Goal: Information Seeking & Learning: Learn about a topic

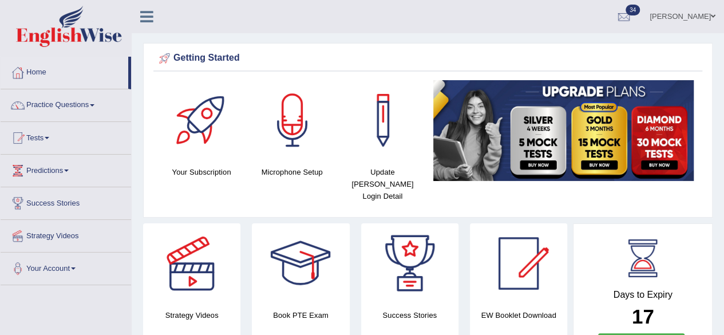
click at [94, 105] on span at bounding box center [92, 105] width 5 height 2
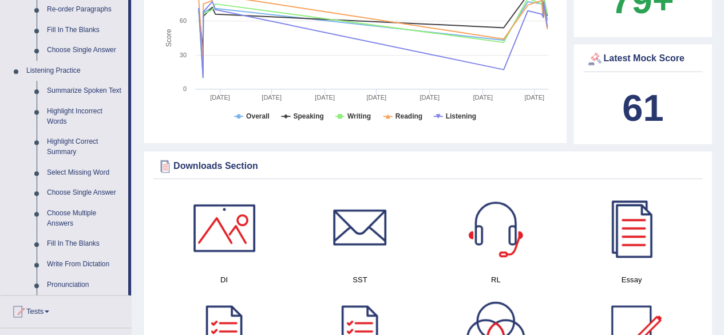
scroll to position [439, 0]
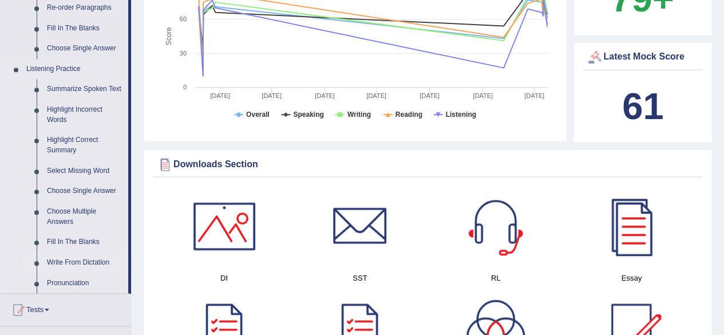
click at [77, 263] on link "Write From Dictation" at bounding box center [85, 262] width 86 height 21
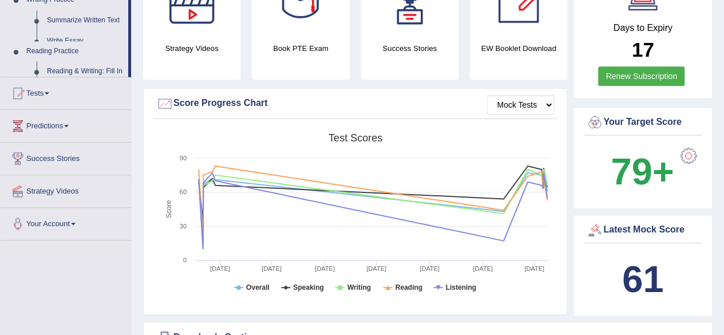
scroll to position [766, 0]
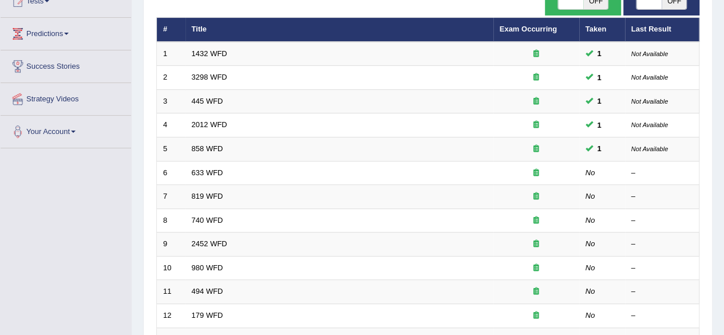
scroll to position [139, 0]
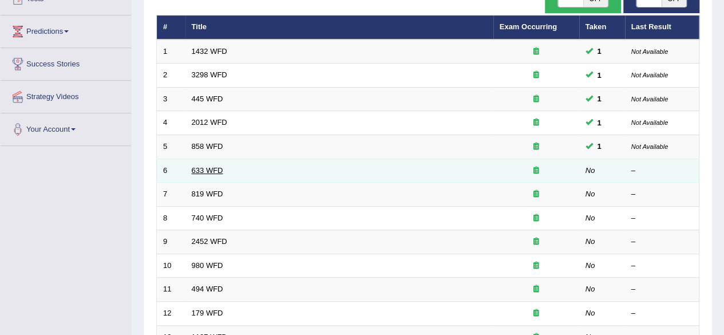
click at [221, 168] on link "633 WFD" at bounding box center [207, 170] width 31 height 9
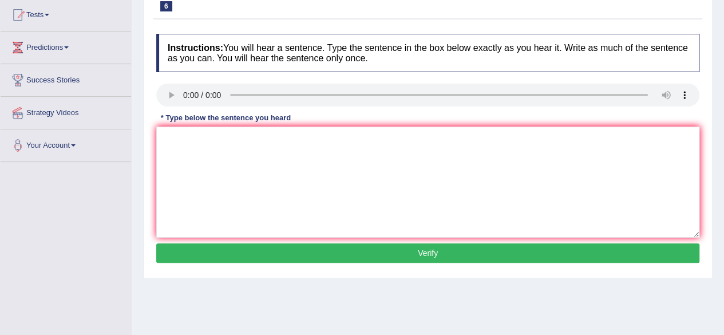
scroll to position [124, 0]
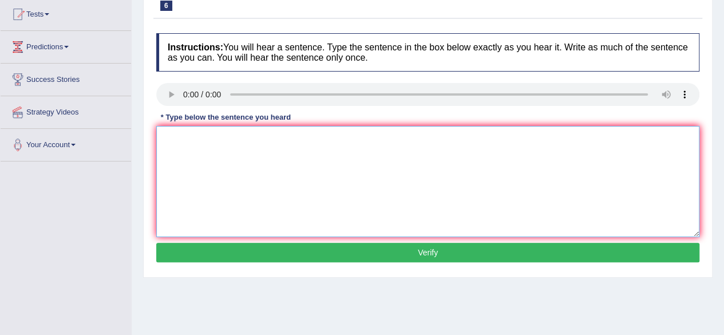
click at [334, 193] on textarea at bounding box center [427, 181] width 543 height 111
click at [264, 139] on textarea "research shows that exersing makes us feel better." at bounding box center [427, 181] width 543 height 111
click at [268, 140] on textarea "research shows that exersing makes us feel better." at bounding box center [427, 181] width 543 height 111
click at [268, 131] on textarea "research shows that exersing exercising makes us feel better." at bounding box center [427, 181] width 543 height 111
type textarea "research shows that exersing exercising makes us feel better."
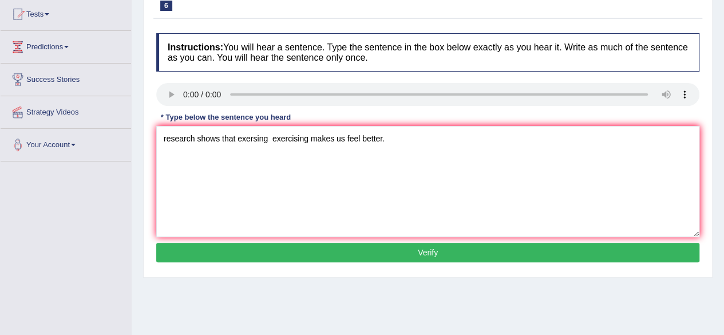
click at [271, 251] on button "Verify" at bounding box center [427, 252] width 543 height 19
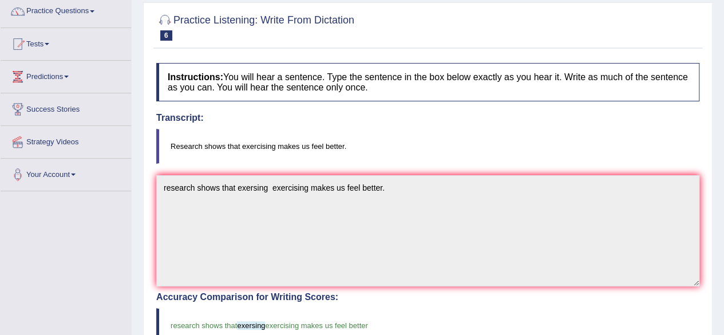
scroll to position [0, 0]
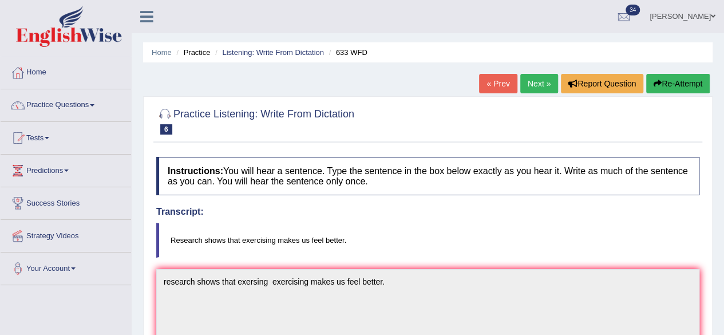
click at [535, 81] on link "Next »" at bounding box center [539, 83] width 38 height 19
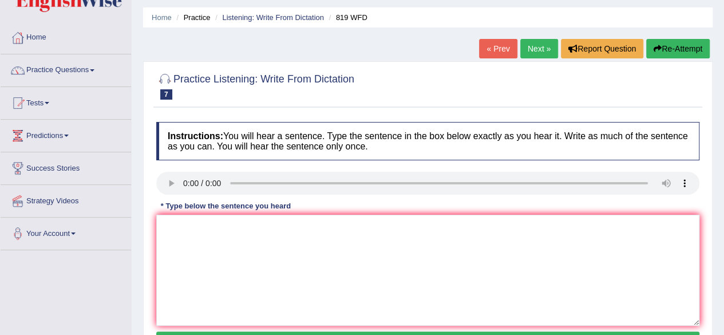
scroll to position [36, 0]
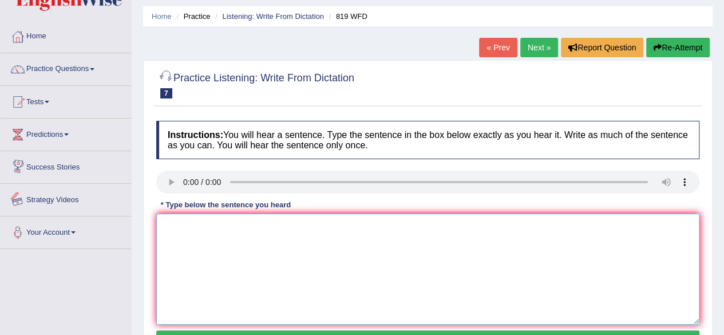
click at [175, 231] on textarea at bounding box center [427, 268] width 543 height 111
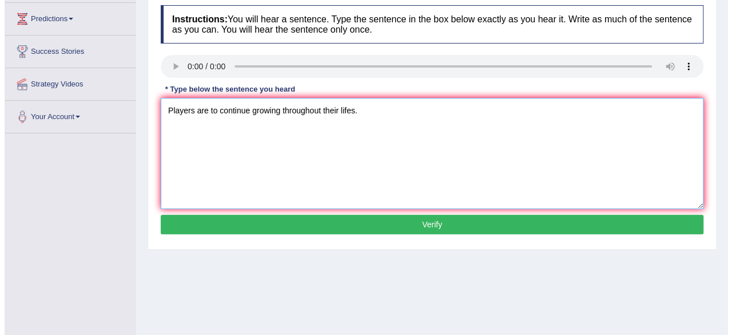
scroll to position [153, 0]
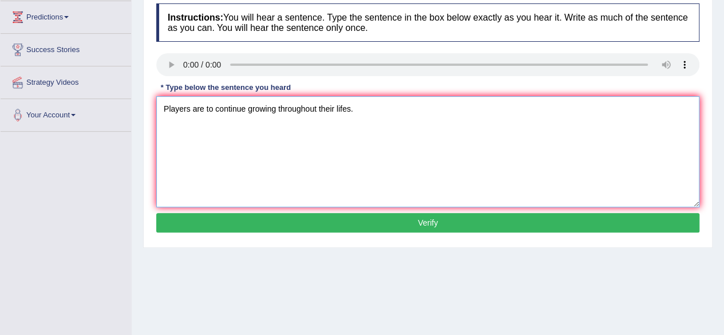
type textarea "Players are to continue growing throughout their lifes."
click at [418, 221] on button "Verify" at bounding box center [427, 222] width 543 height 19
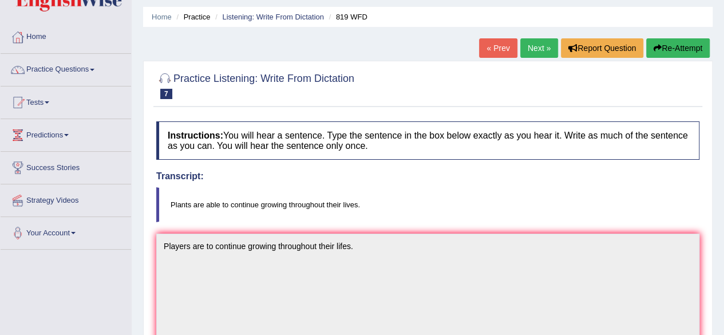
scroll to position [0, 0]
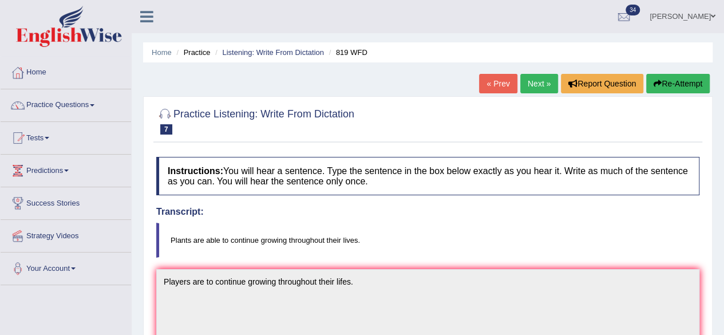
click at [538, 81] on link "Next »" at bounding box center [539, 83] width 38 height 19
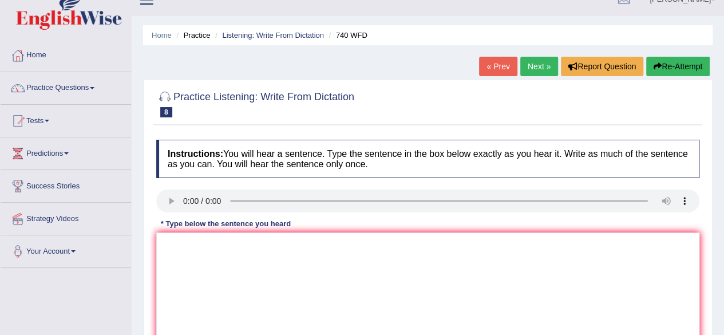
scroll to position [19, 0]
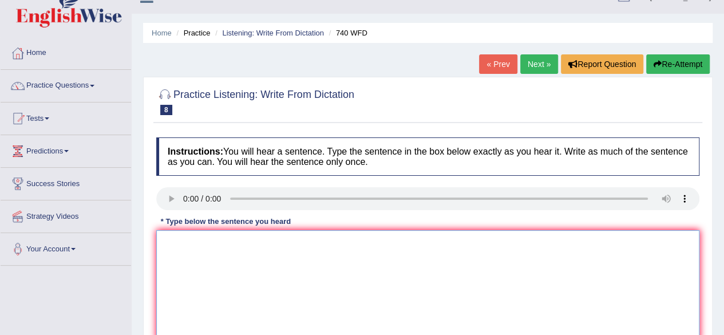
click at [279, 283] on textarea at bounding box center [427, 285] width 543 height 111
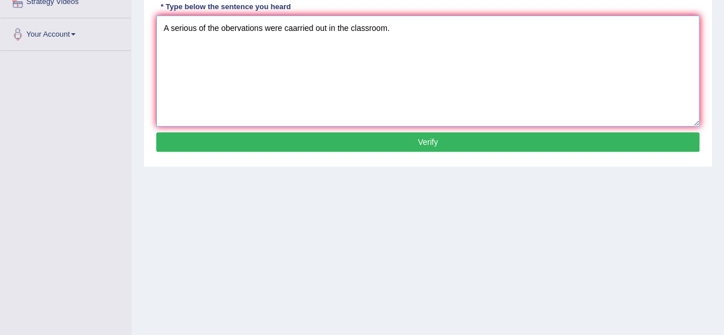
scroll to position [265, 0]
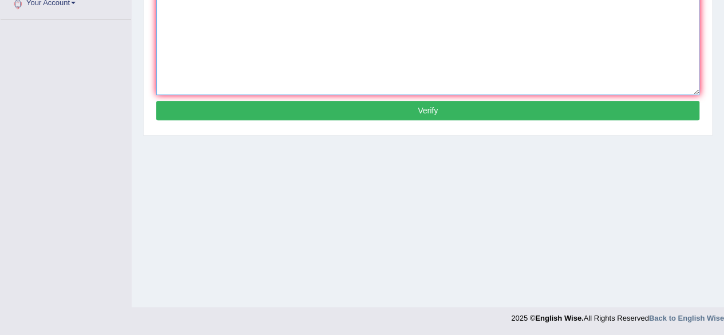
type textarea "A serious of the obervations were caarried out in the classroom."
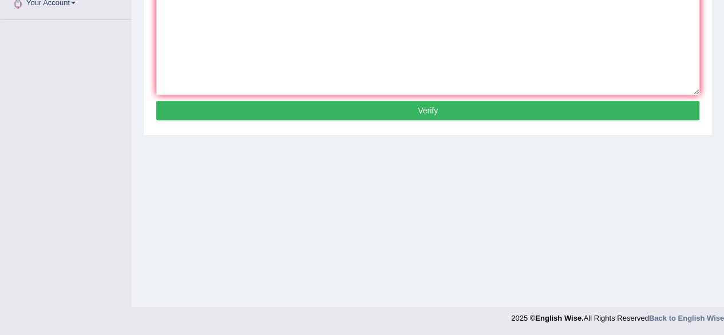
click at [480, 117] on button "Verify" at bounding box center [427, 110] width 543 height 19
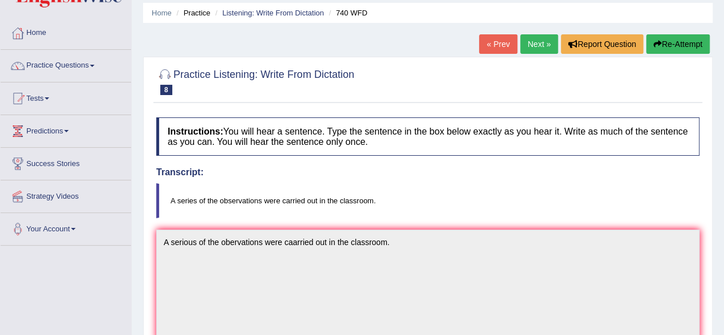
scroll to position [0, 0]
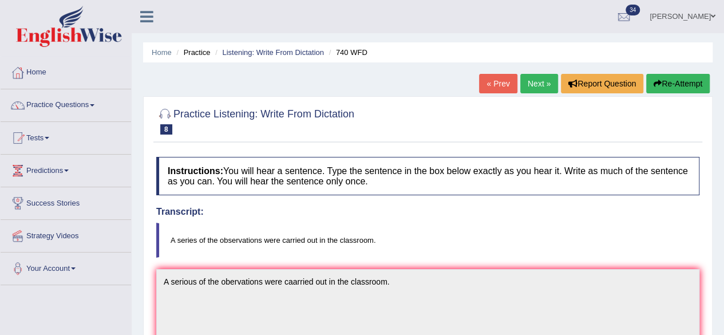
click at [94, 105] on span at bounding box center [92, 105] width 5 height 2
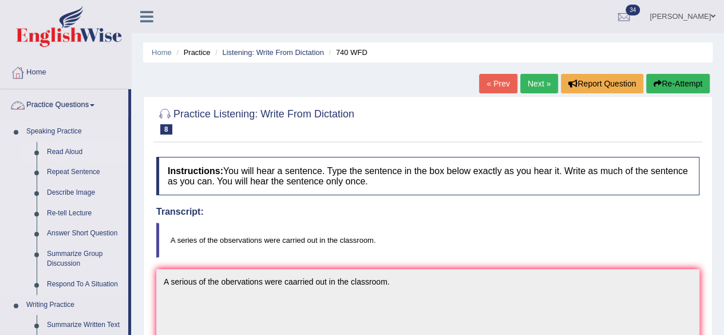
click at [61, 152] on link "Read Aloud" at bounding box center [85, 152] width 86 height 21
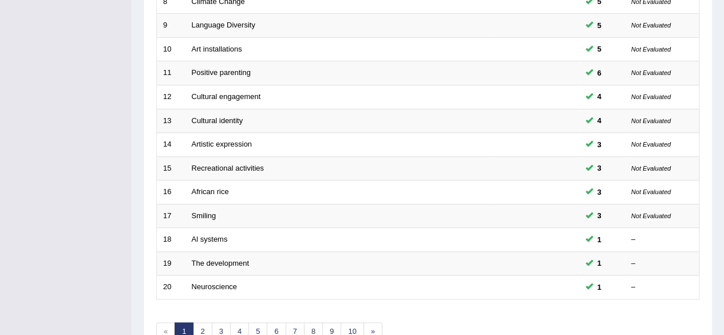
scroll to position [417, 0]
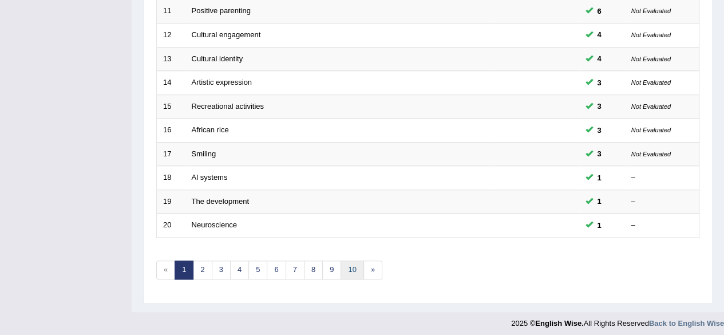
click at [356, 270] on link "10" at bounding box center [351, 269] width 23 height 19
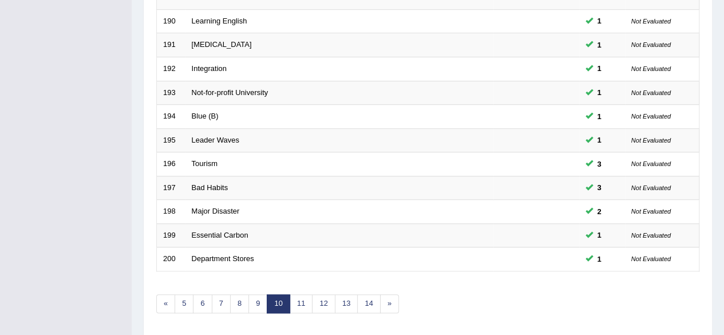
scroll to position [417, 0]
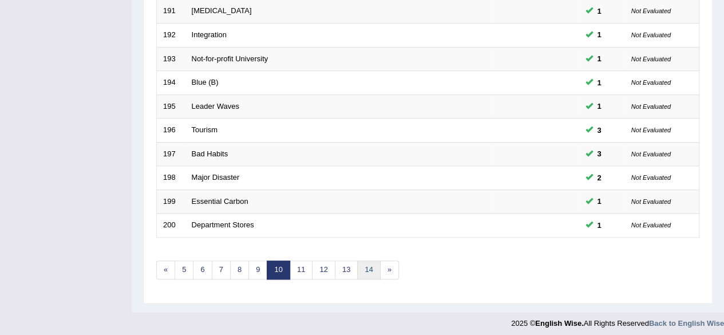
click at [371, 266] on link "14" at bounding box center [368, 269] width 23 height 19
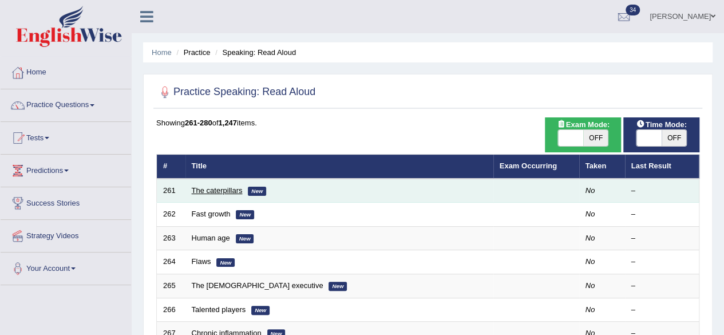
click at [230, 192] on link "The caterpillars" at bounding box center [217, 190] width 51 height 9
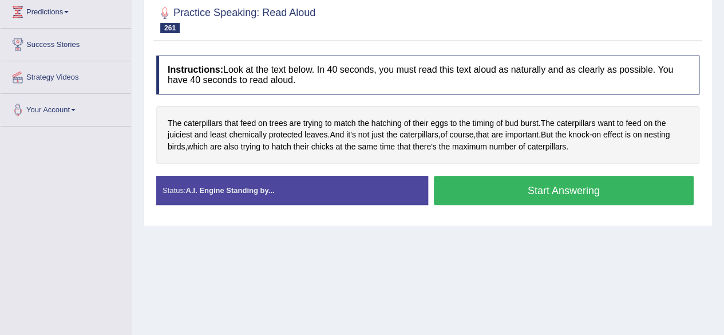
scroll to position [149, 0]
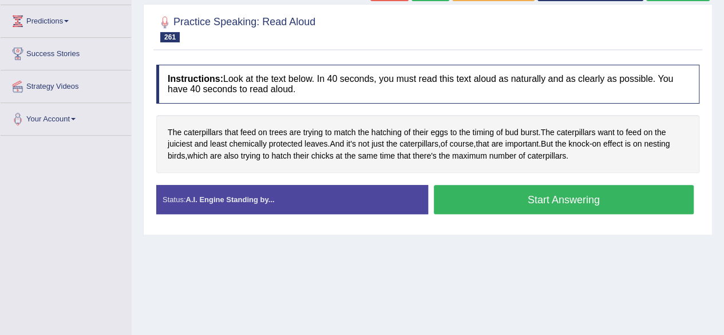
click at [631, 204] on button "Start Answering" at bounding box center [564, 199] width 260 height 29
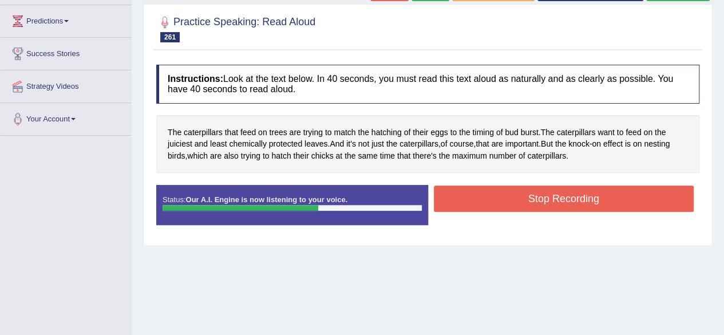
click at [625, 190] on button "Stop Recording" at bounding box center [564, 198] width 260 height 26
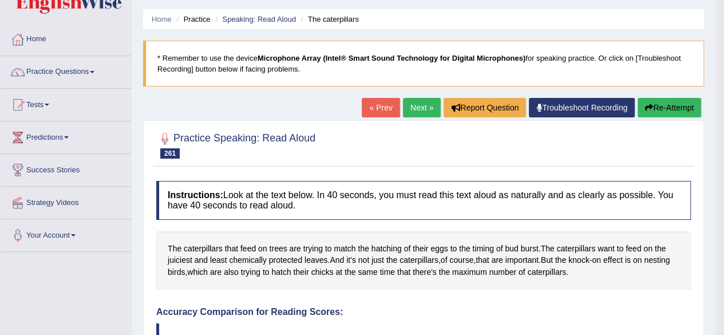
scroll to position [32, 0]
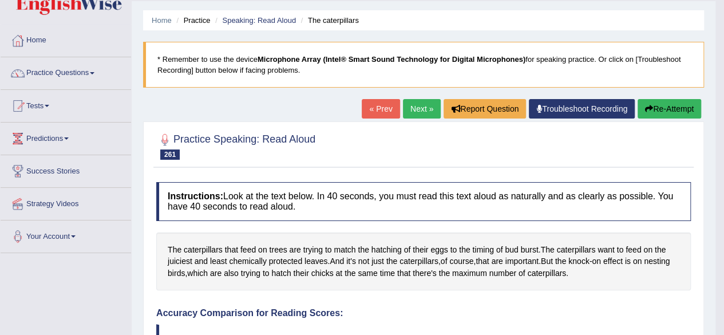
click at [415, 110] on link "Next »" at bounding box center [422, 108] width 38 height 19
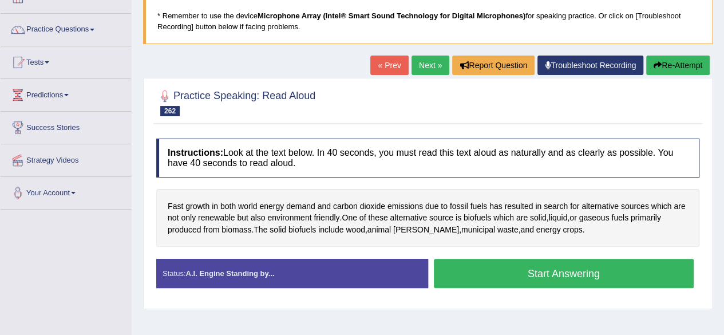
scroll to position [78, 0]
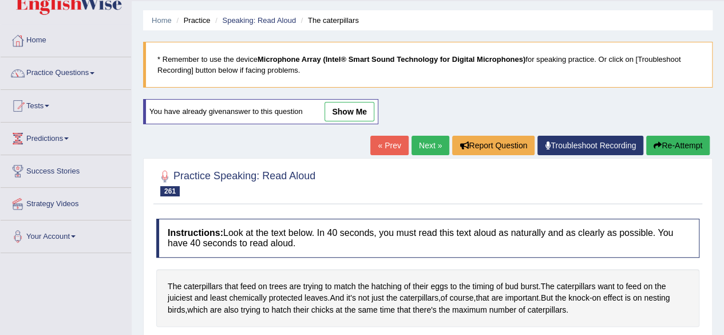
click at [431, 150] on link "Next »" at bounding box center [430, 145] width 38 height 19
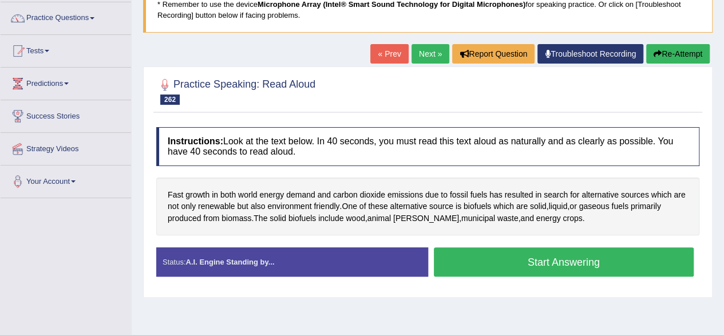
scroll to position [88, 0]
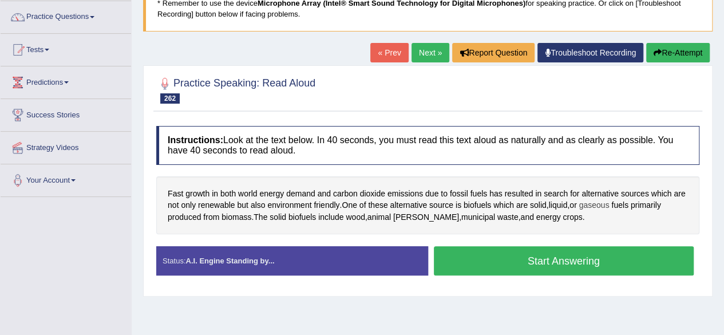
click at [601, 203] on span "gaseous" at bounding box center [593, 205] width 30 height 12
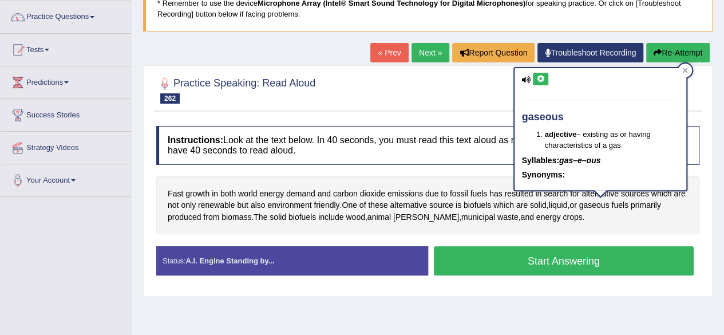
click at [539, 75] on icon at bounding box center [540, 78] width 9 height 7
click at [655, 329] on div "Home Practice Speaking: Read Aloud Fast growth * Remember to use the device Mic…" at bounding box center [428, 198] width 592 height 572
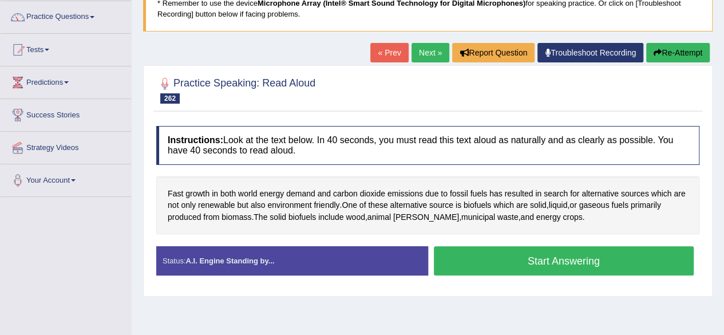
click at [624, 261] on button "Start Answering" at bounding box center [564, 260] width 260 height 29
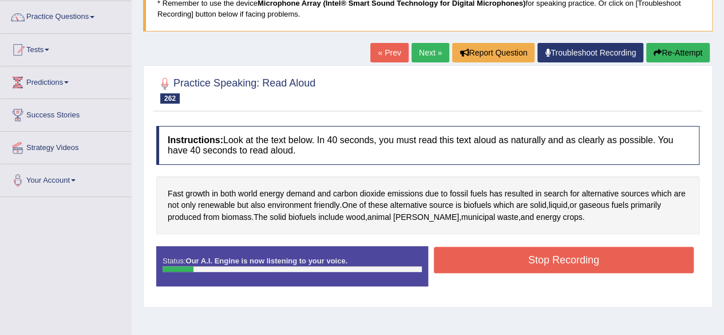
click at [675, 49] on button "Re-Attempt" at bounding box center [677, 52] width 63 height 19
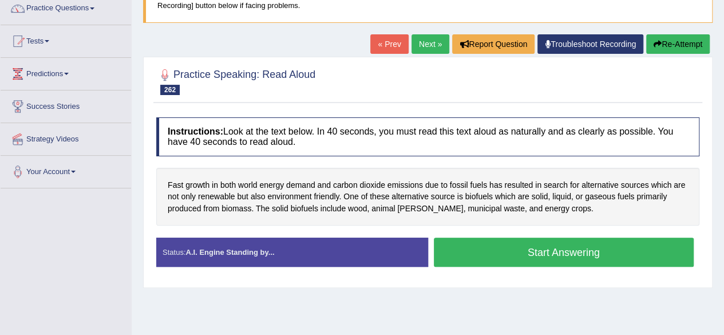
click at [637, 251] on button "Start Answering" at bounding box center [564, 251] width 260 height 29
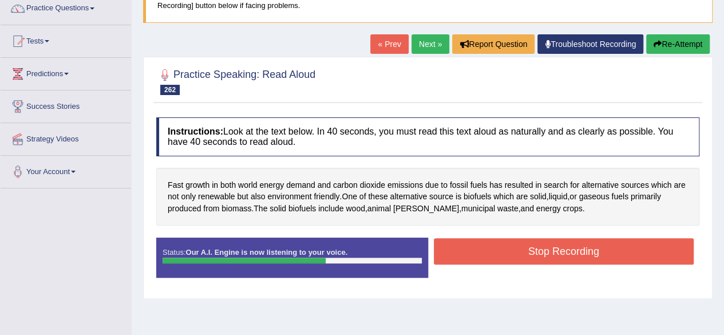
click at [637, 252] on button "Stop Recording" at bounding box center [564, 251] width 260 height 26
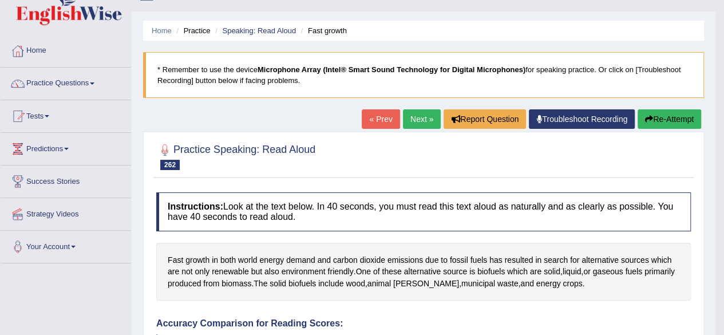
scroll to position [23, 0]
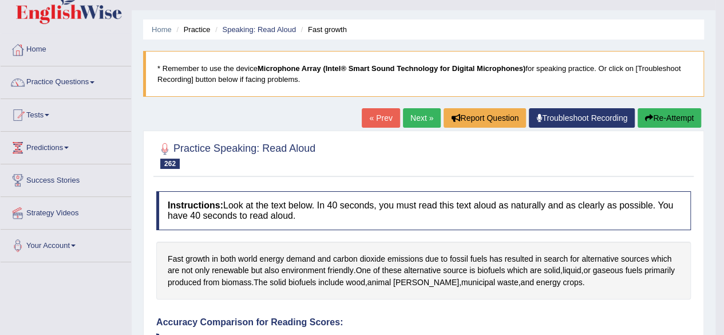
click at [423, 118] on link "Next »" at bounding box center [422, 117] width 38 height 19
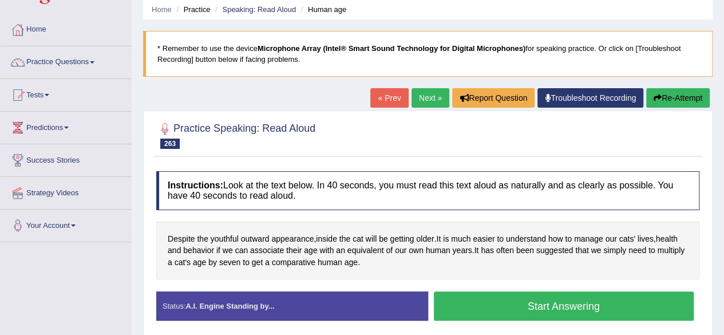
scroll to position [45, 0]
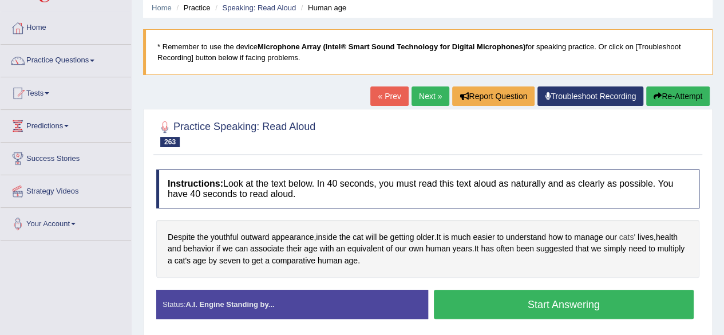
click at [634, 231] on span "cats'" at bounding box center [627, 237] width 16 height 12
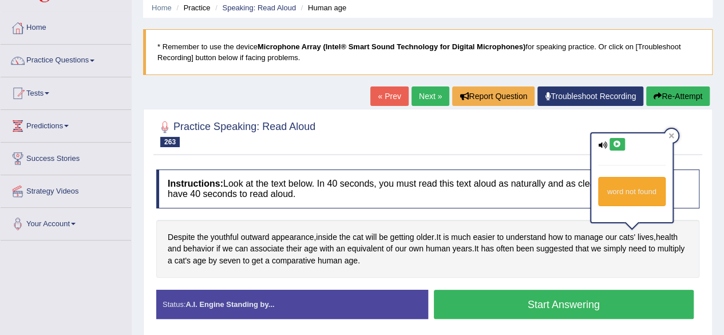
click at [621, 138] on button at bounding box center [616, 144] width 15 height 13
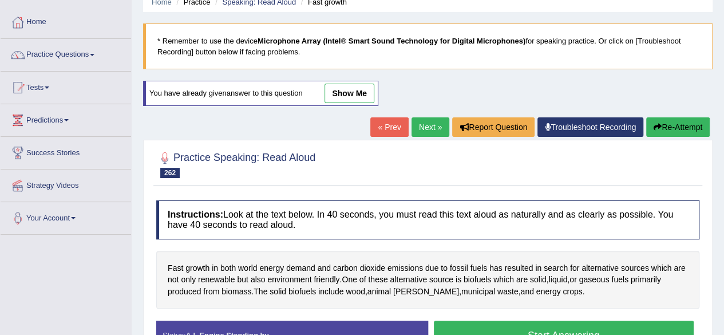
scroll to position [85, 0]
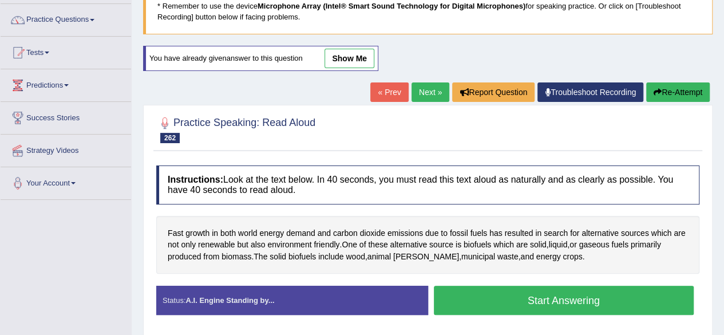
click at [635, 293] on button "Start Answering" at bounding box center [564, 299] width 260 height 29
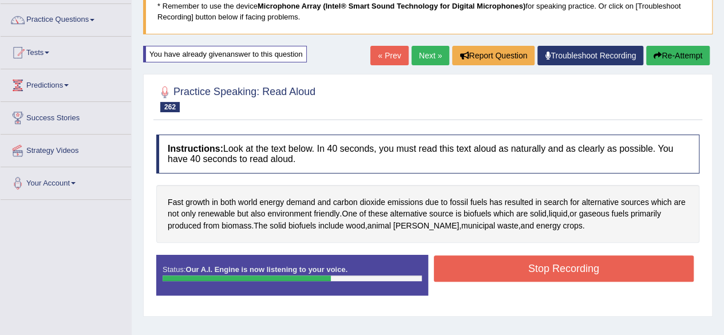
click at [630, 265] on button "Stop Recording" at bounding box center [564, 268] width 260 height 26
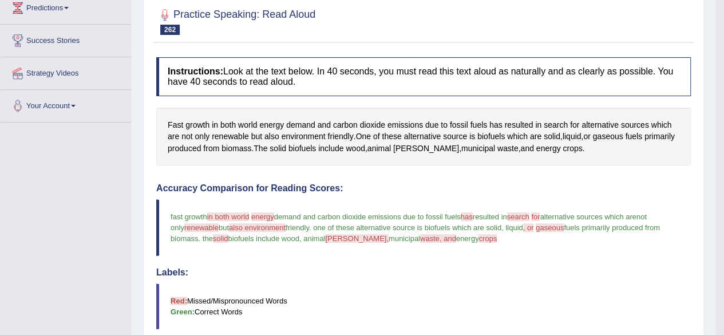
scroll to position [0, 0]
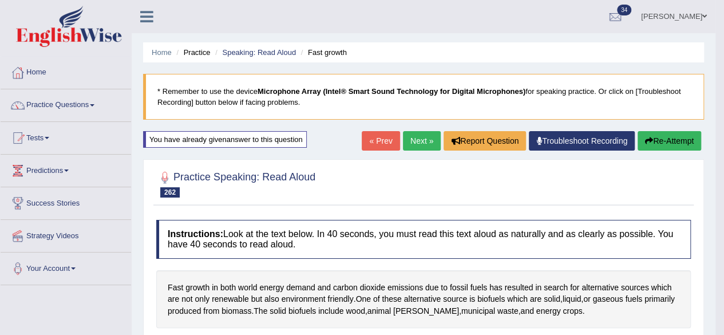
click at [416, 133] on link "Next »" at bounding box center [422, 140] width 38 height 19
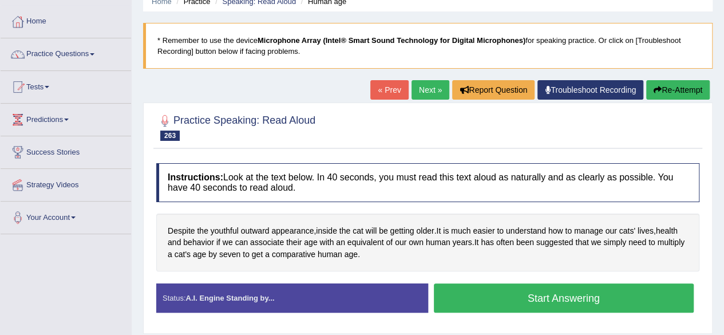
scroll to position [53, 0]
